Goal: Transaction & Acquisition: Purchase product/service

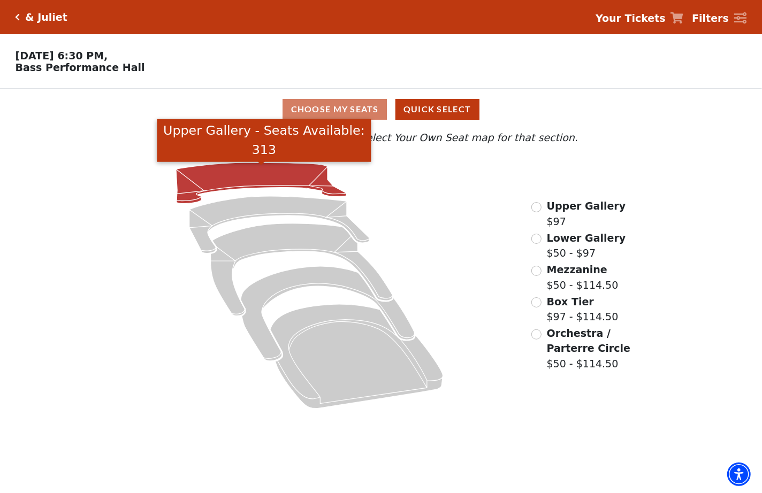
click at [293, 172] on icon "Upper Gallery - Seats Available: 313" at bounding box center [261, 183] width 170 height 41
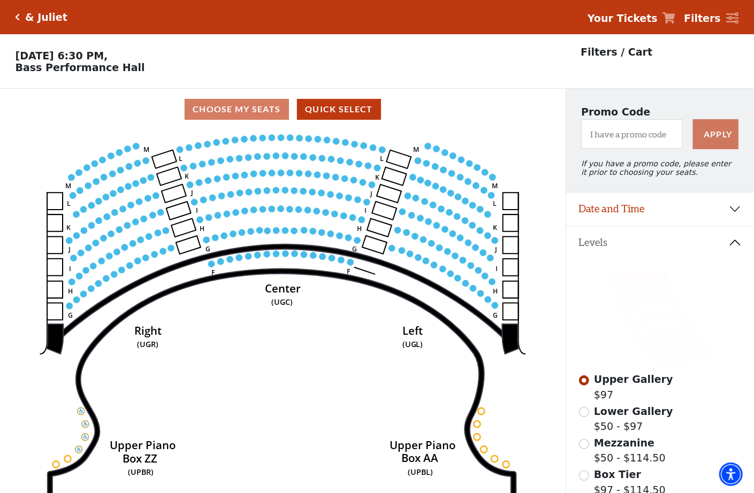
scroll to position [125, 0]
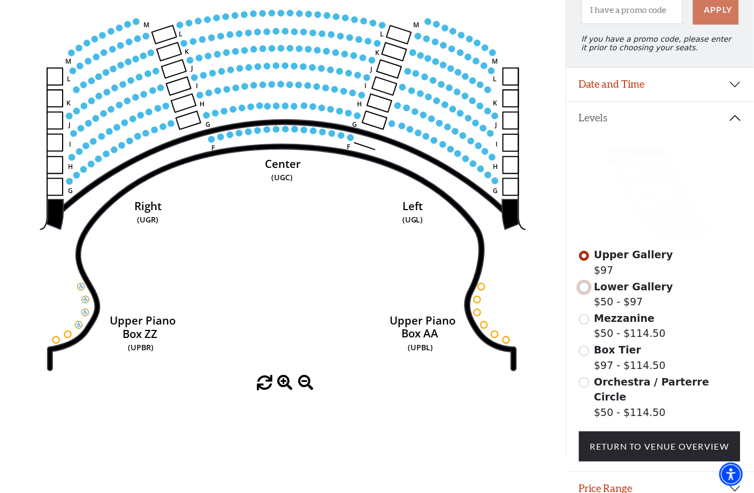
click at [585, 292] on input "Lower Gallery$50 - $97\a" at bounding box center [584, 287] width 10 height 10
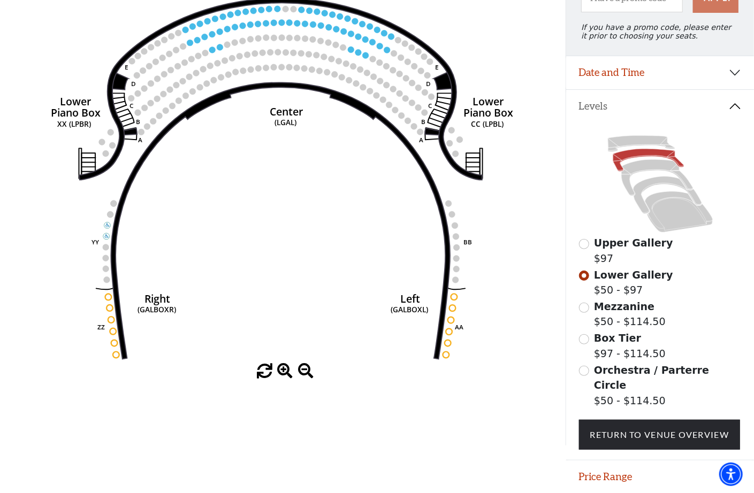
scroll to position [36, 0]
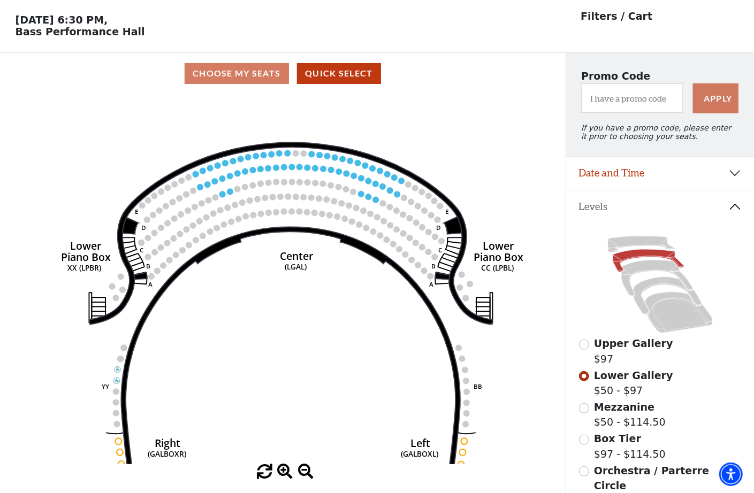
drag, startPoint x: 314, startPoint y: 236, endPoint x: 336, endPoint y: 310, distance: 77.5
click at [336, 310] on icon "Right (GALBOXR) E D C B A E D C B A YY ZZ Left (GALBOXL) BB AA Center Lower Pia…" at bounding box center [282, 279] width 509 height 370
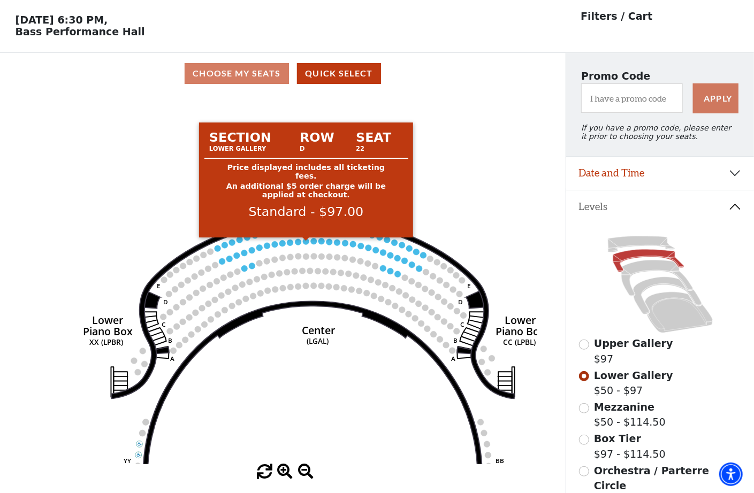
scroll to position [0, 0]
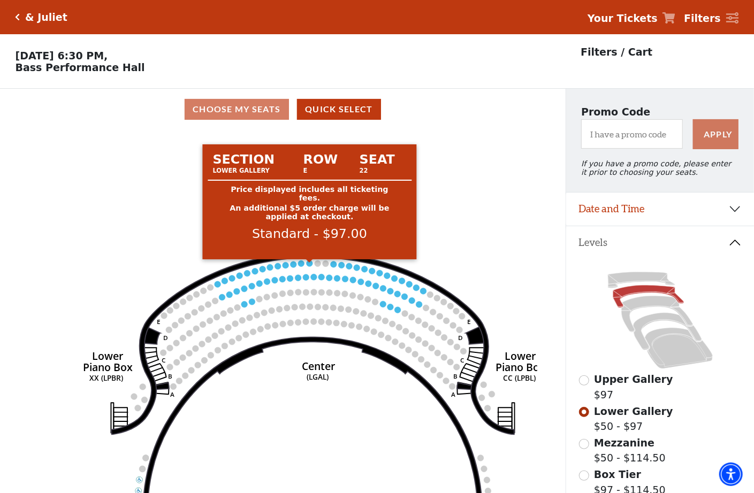
click at [308, 267] on circle at bounding box center [309, 263] width 6 height 6
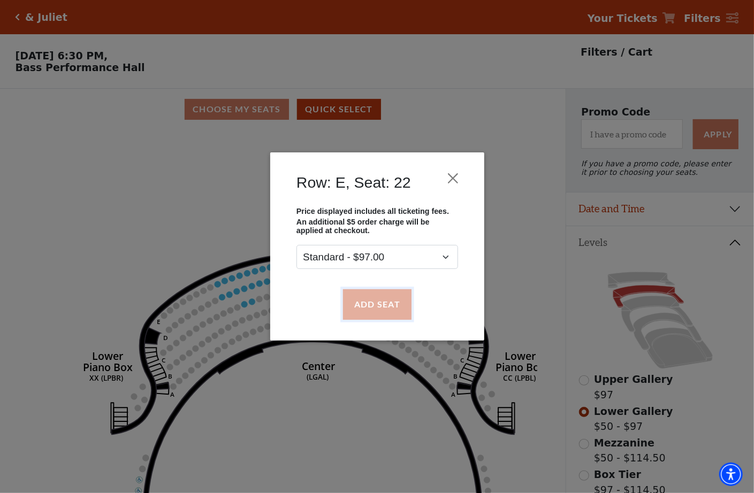
drag, startPoint x: 377, startPoint y: 307, endPoint x: 337, endPoint y: 297, distance: 41.4
click at [377, 306] on button "Add Seat" at bounding box center [376, 304] width 68 height 30
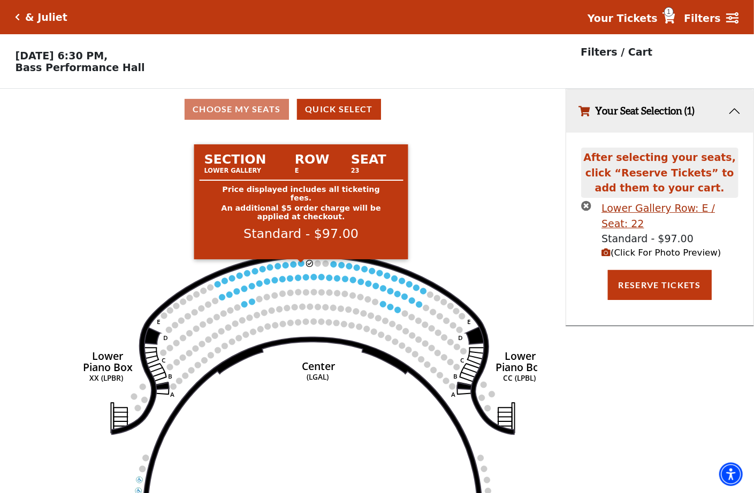
click at [301, 266] on circle at bounding box center [301, 263] width 6 height 6
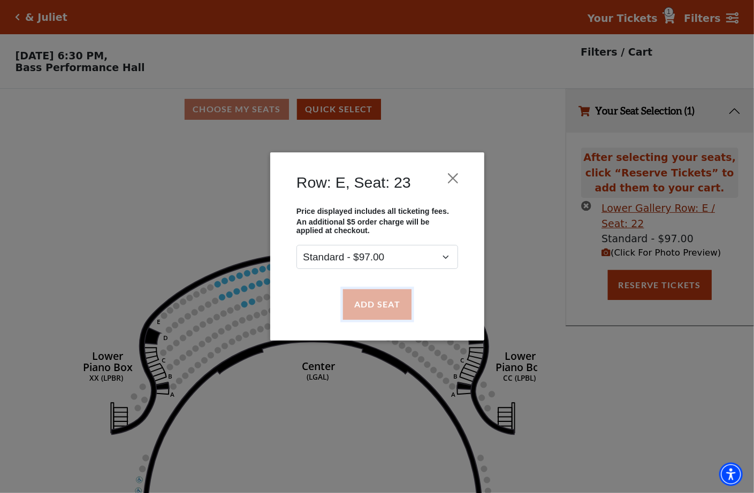
click at [364, 305] on button "Add Seat" at bounding box center [376, 304] width 68 height 30
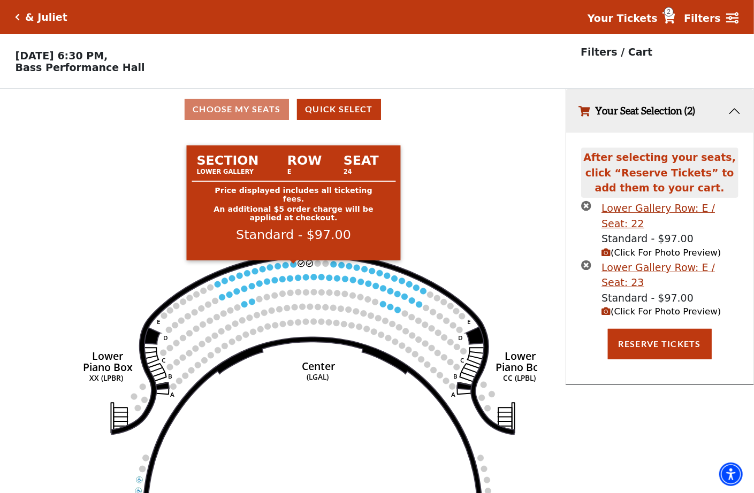
click at [294, 266] on circle at bounding box center [293, 264] width 6 height 6
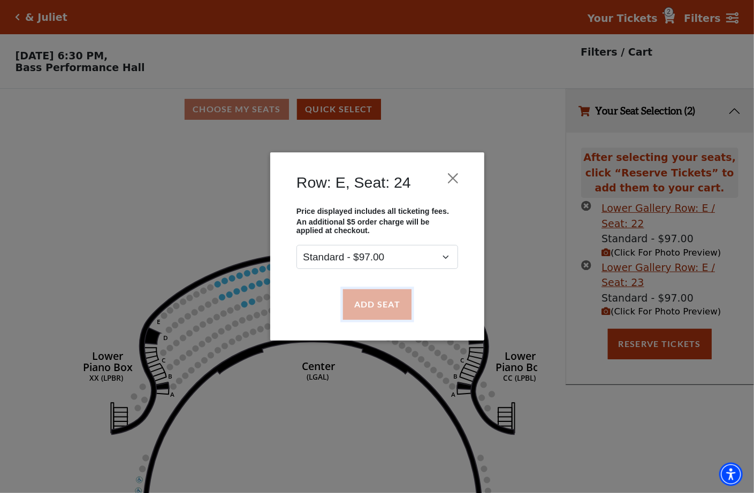
click at [351, 301] on button "Add Seat" at bounding box center [376, 304] width 68 height 30
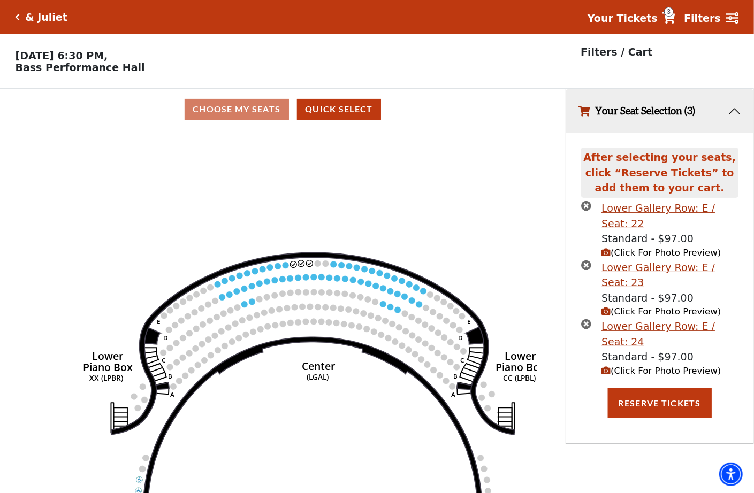
click at [284, 268] on circle at bounding box center [285, 265] width 6 height 6
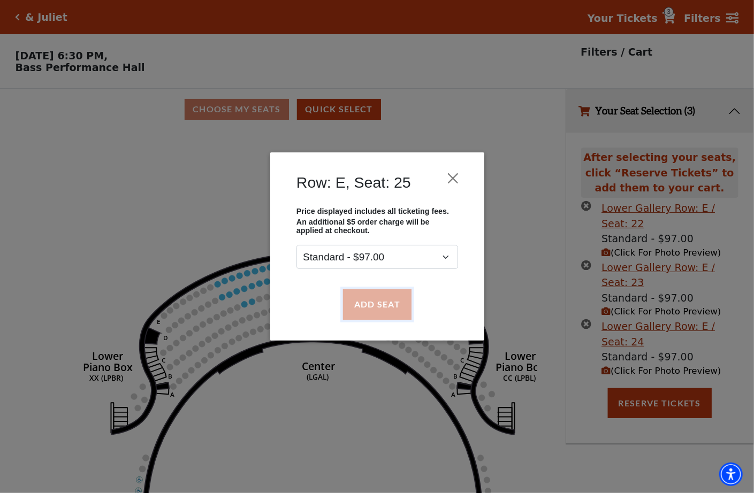
click at [375, 314] on button "Add Seat" at bounding box center [376, 304] width 68 height 30
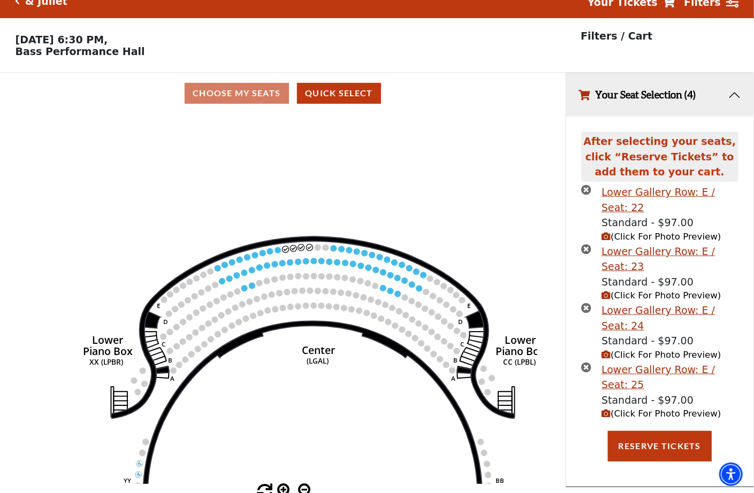
scroll to position [25, 0]
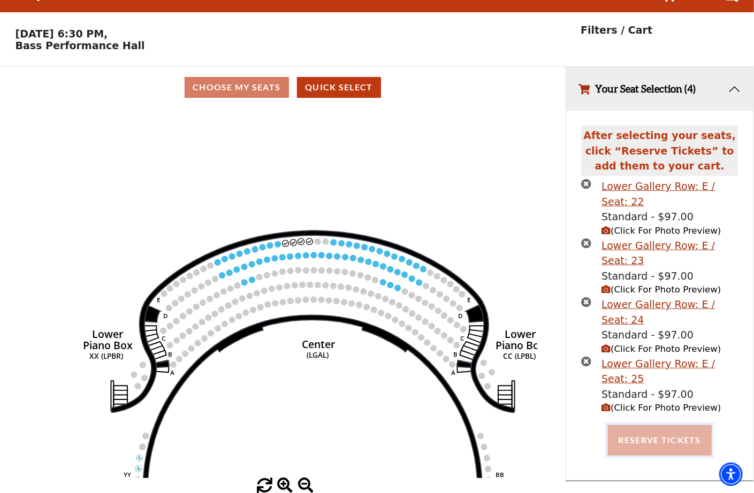
click at [688, 434] on button "Reserve Tickets" at bounding box center [660, 440] width 104 height 30
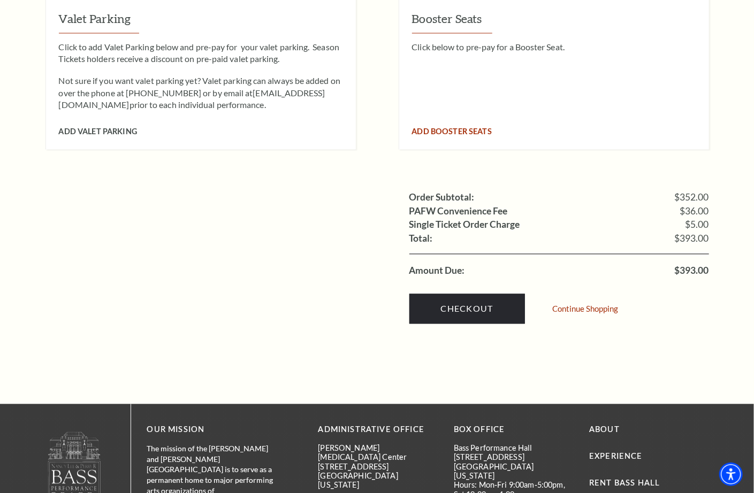
scroll to position [1192, 0]
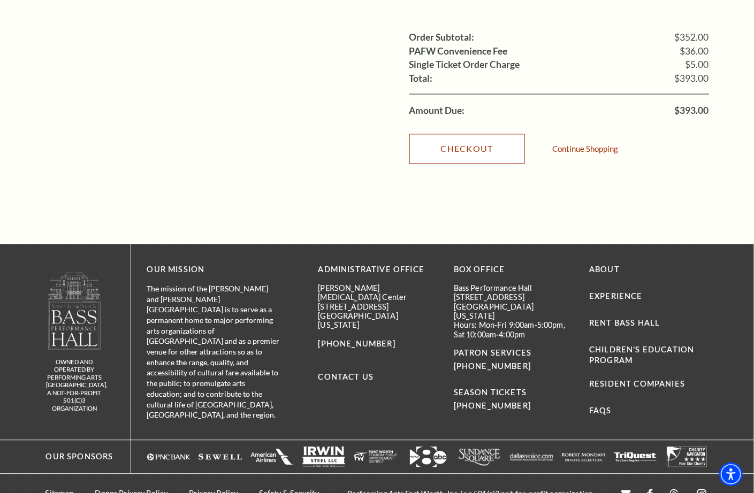
click at [490, 134] on link "Checkout" at bounding box center [467, 149] width 116 height 30
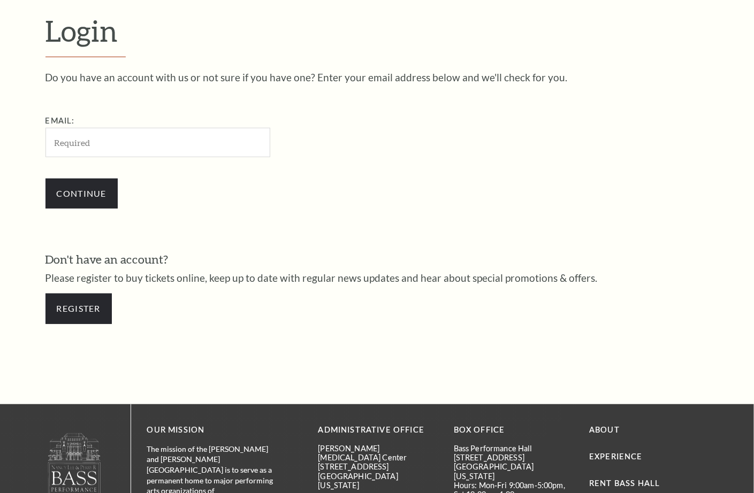
scroll to position [305, 0]
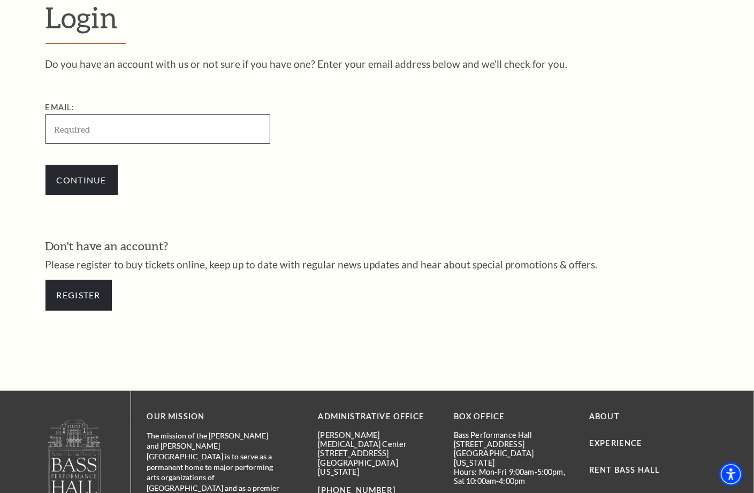
click at [90, 114] on input "Email:" at bounding box center [157, 128] width 225 height 29
click at [30, 236] on form "Login Do you have an account with us or not sure if you have one? Enter your em…" at bounding box center [377, 160] width 754 height 461
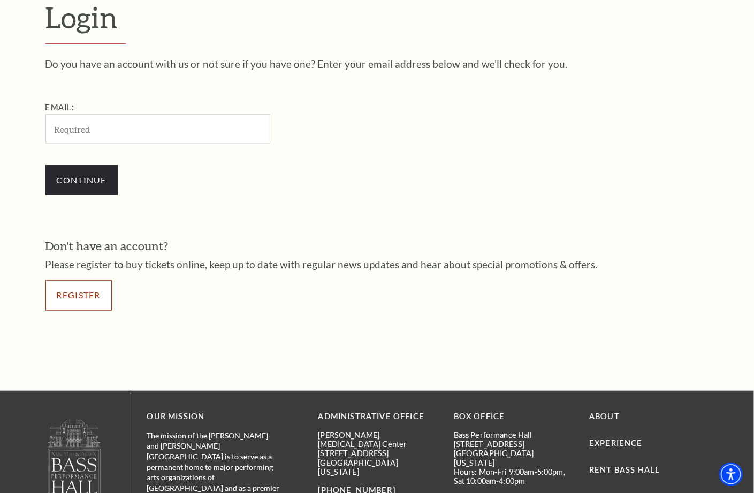
click at [76, 297] on link "Register" at bounding box center [78, 295] width 66 height 30
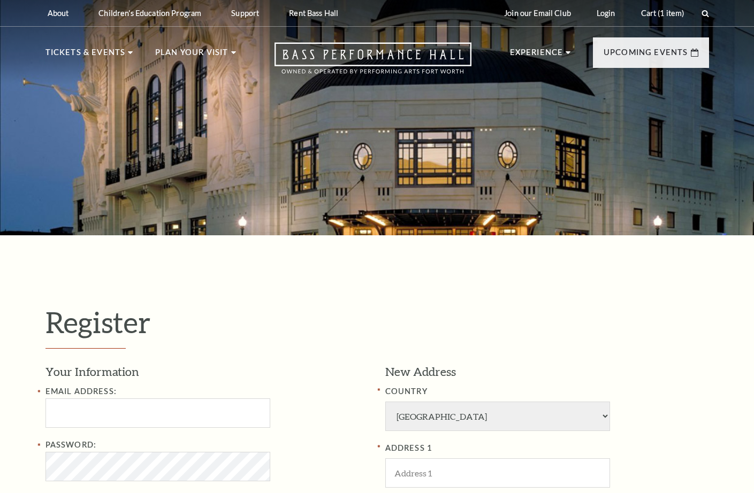
select select "1"
select select "TX"
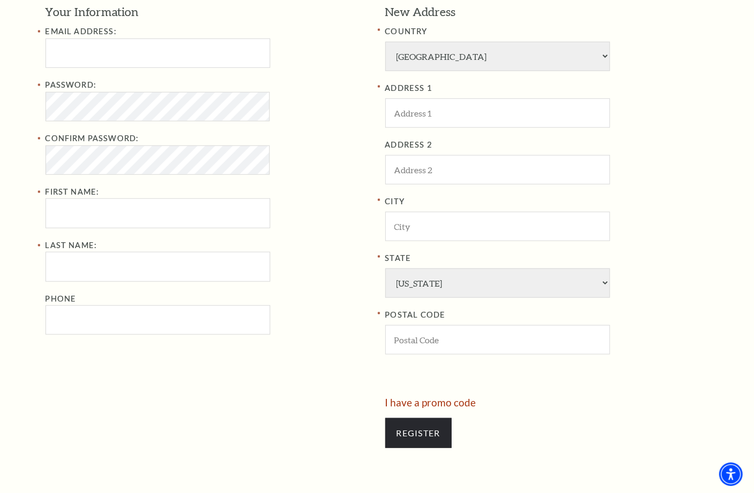
scroll to position [374, 0]
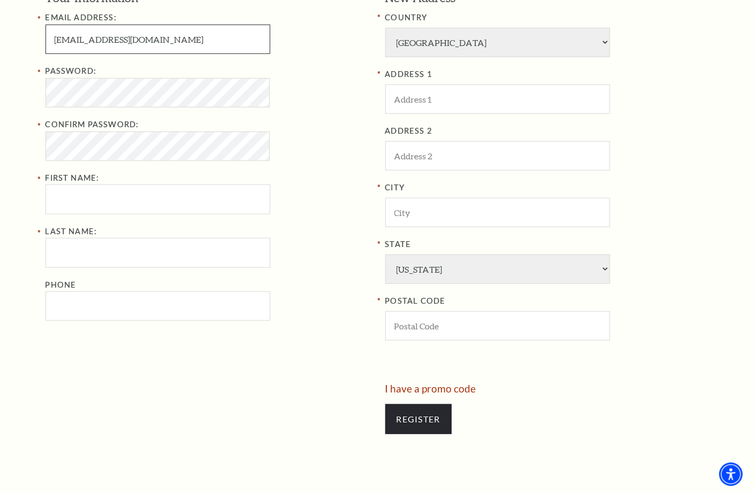
type input "tohaaanig22510@gmail.com"
click at [209, 213] on input "First Name:" at bounding box center [157, 199] width 225 height 29
type input "thaikhj"
type input "hkhjl"
type input "4077126937"
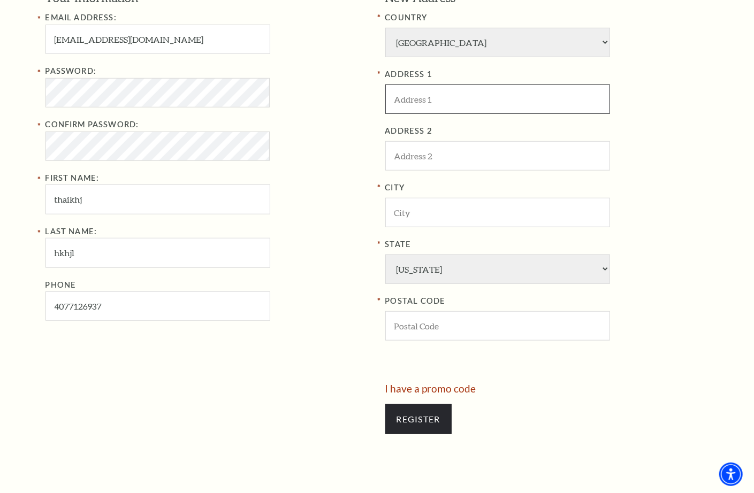
type input "American Music Theatre"
type input "Lancaster"
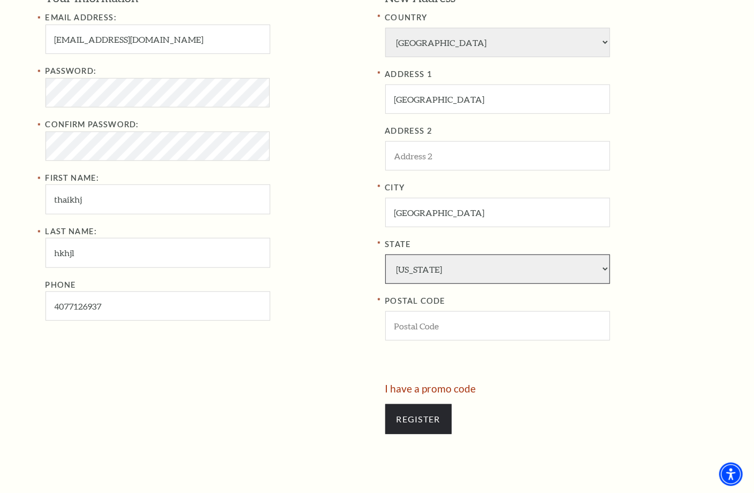
select select "PA"
type input "17601"
type input "407-712-6937"
click at [147, 351] on div "Your Information Email Address: tohaaanig22510@gmail.com Password: Confirm Pass…" at bounding box center [211, 187] width 332 height 394
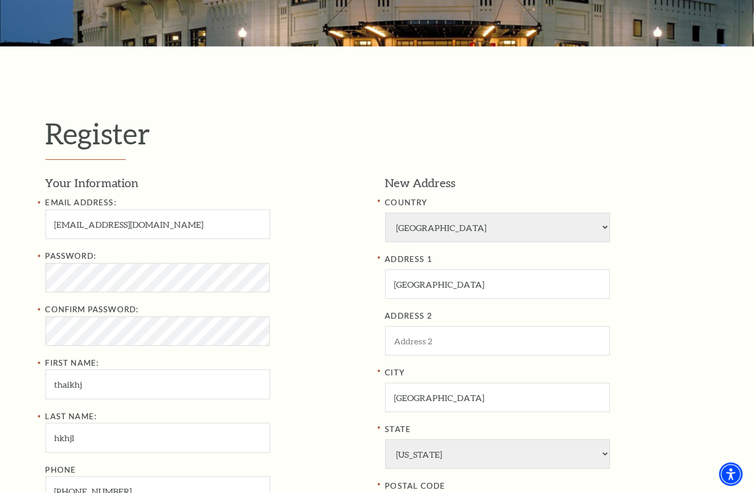
scroll to position [125, 0]
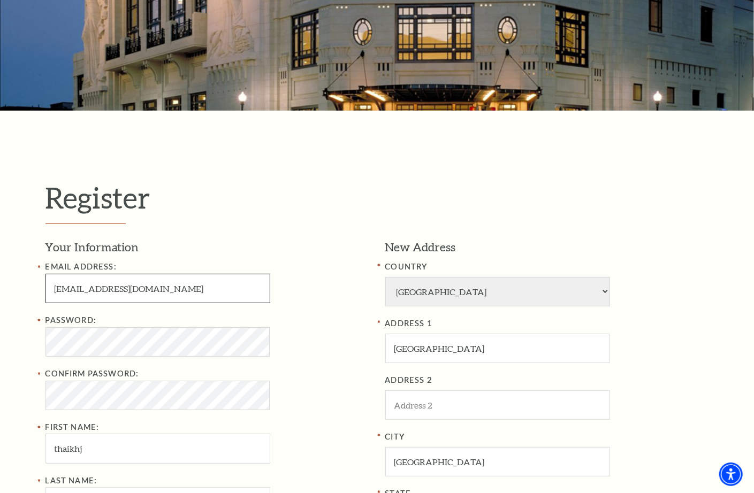
click at [104, 288] on input "tohaaanig22510@gmail.com" at bounding box center [157, 288] width 225 height 29
click at [91, 286] on input "tohaaanig22510@gmail.com" at bounding box center [157, 288] width 225 height 29
type input "tohaaaniyyyg22510@gmail.com"
click at [305, 208] on h1 "Register" at bounding box center [376, 202] width 663 height 44
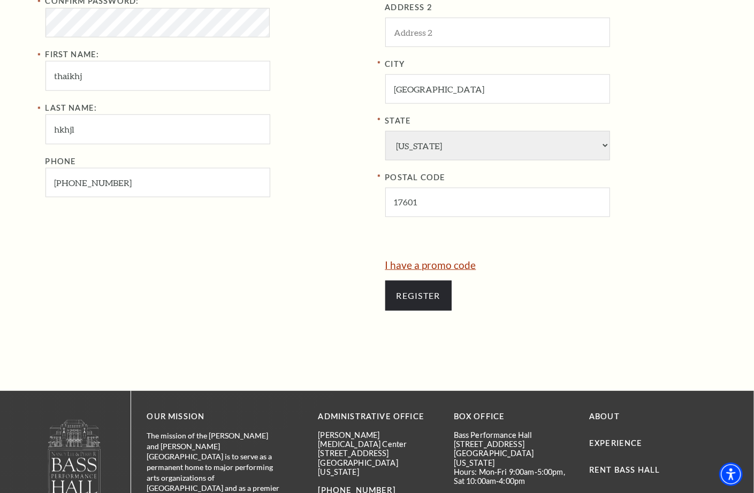
scroll to position [499, 0]
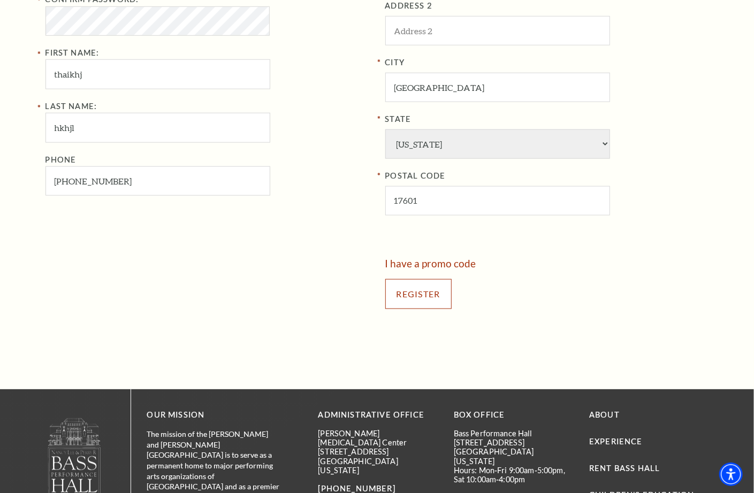
click at [435, 286] on input "Register" at bounding box center [418, 294] width 66 height 30
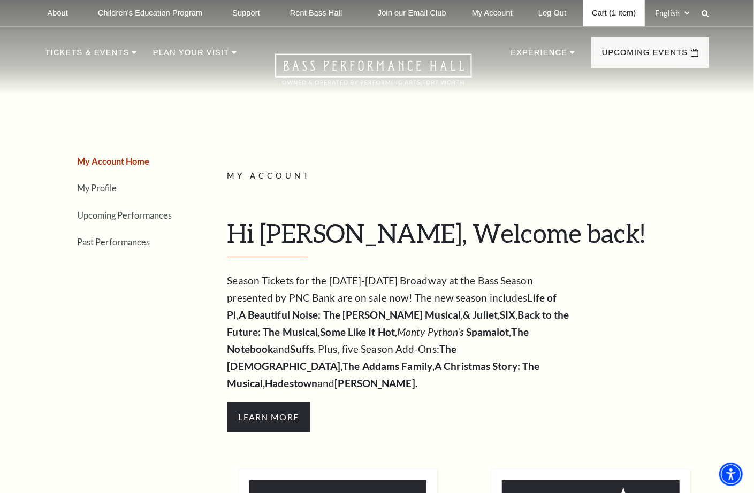
click at [601, 12] on link "Cart (1 item)" at bounding box center [613, 13] width 61 height 26
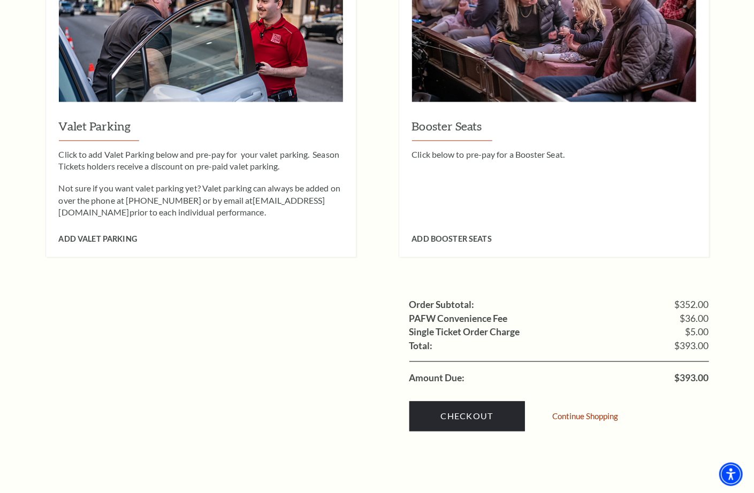
scroll to position [998, 0]
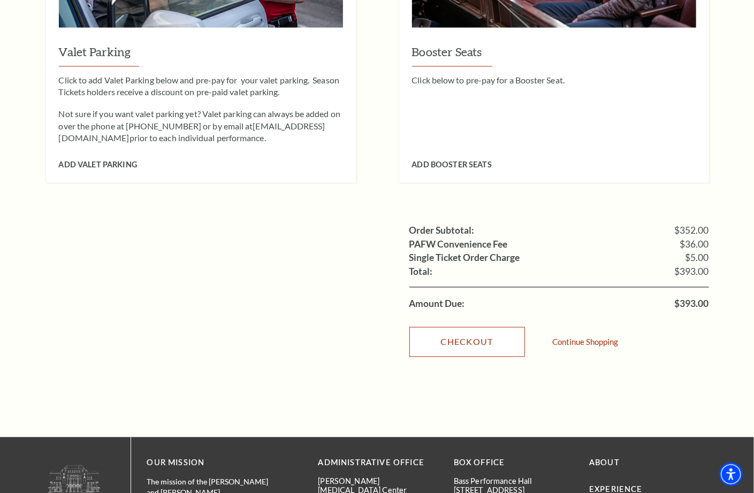
click at [496, 327] on link "Checkout" at bounding box center [467, 342] width 116 height 30
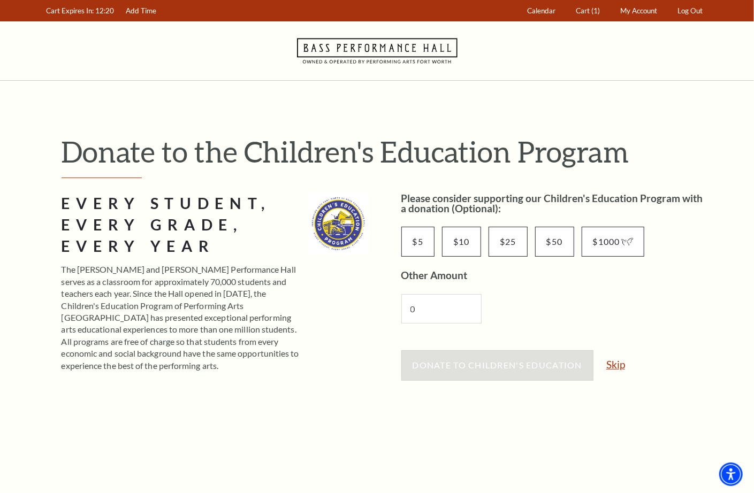
click at [620, 366] on link "Skip" at bounding box center [615, 364] width 19 height 10
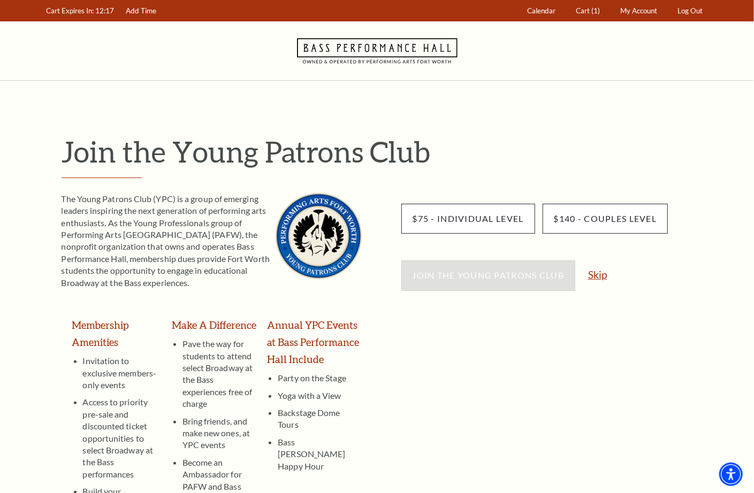
click at [597, 277] on link "Skip" at bounding box center [597, 275] width 19 height 10
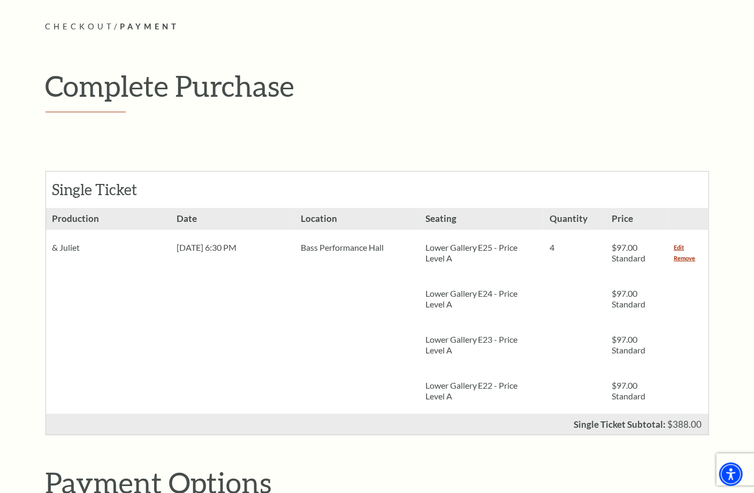
scroll to position [125, 0]
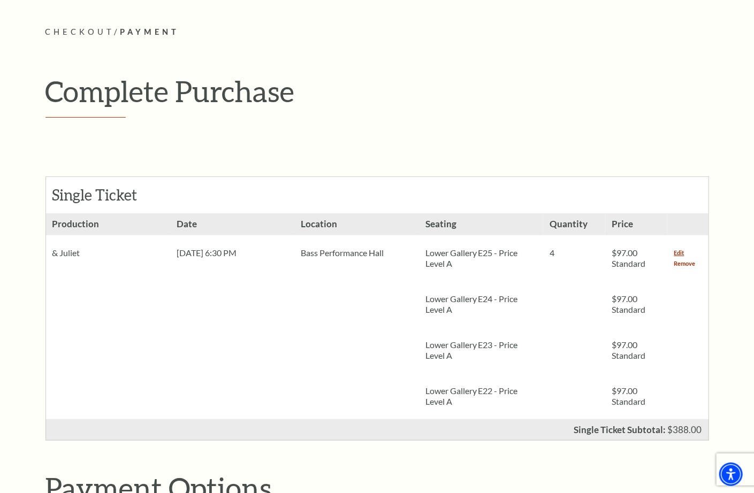
click at [689, 263] on link "Remove" at bounding box center [684, 263] width 21 height 11
